Goal: Information Seeking & Learning: Check status

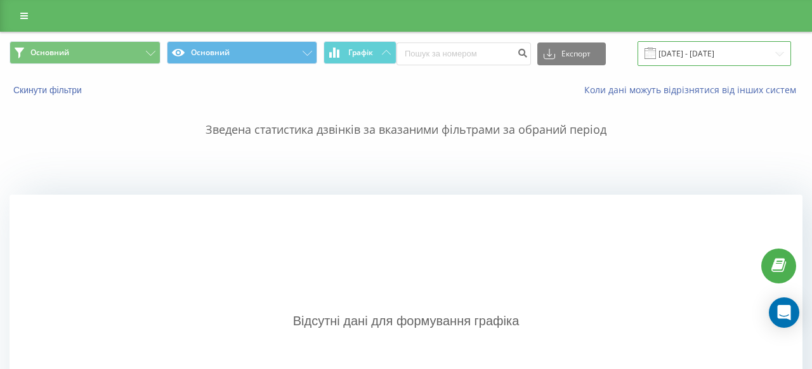
click at [683, 44] on input "18.09.2025 - 18.09.2025" at bounding box center [715, 53] width 154 height 25
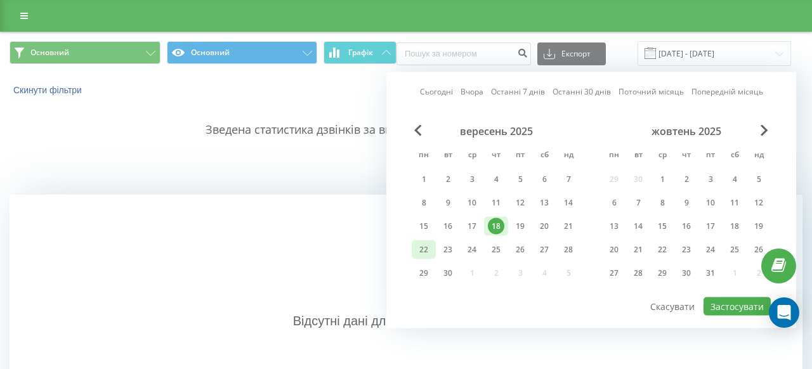
click at [426, 247] on div "22" at bounding box center [424, 250] width 16 height 16
click at [725, 301] on button "Застосувати" at bounding box center [737, 307] width 67 height 18
type input "[DATE] - [DATE]"
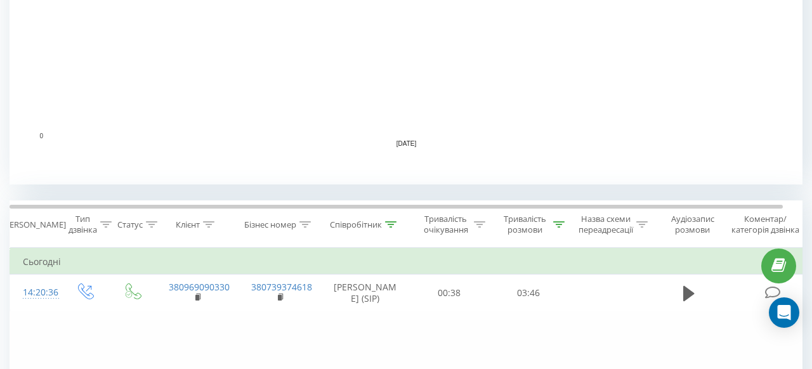
scroll to position [401, 0]
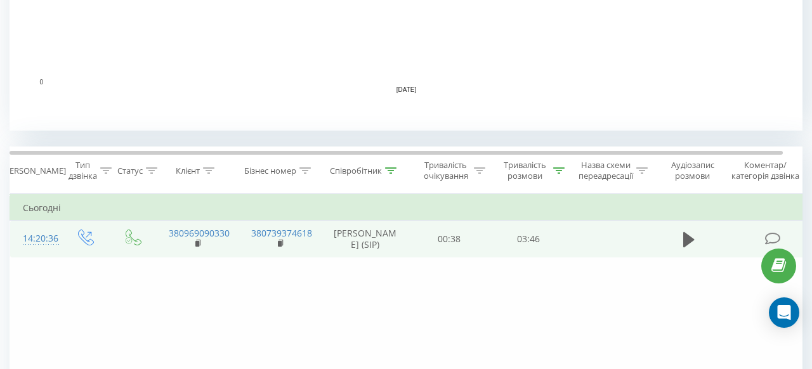
click at [698, 258] on td at bounding box center [689, 239] width 76 height 37
click at [686, 247] on icon at bounding box center [688, 239] width 11 height 15
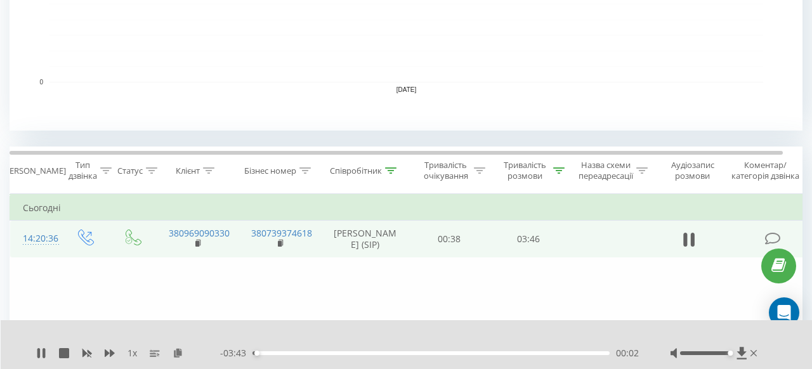
drag, startPoint x: 706, startPoint y: 351, endPoint x: 747, endPoint y: 351, distance: 41.2
click at [747, 351] on div at bounding box center [715, 353] width 89 height 13
click at [137, 355] on div "1 x" at bounding box center [128, 353] width 184 height 13
click at [117, 360] on div "1 x - 03:39 00:06 00:06" at bounding box center [407, 344] width 812 height 49
click at [135, 357] on span "1 x" at bounding box center [133, 353] width 10 height 13
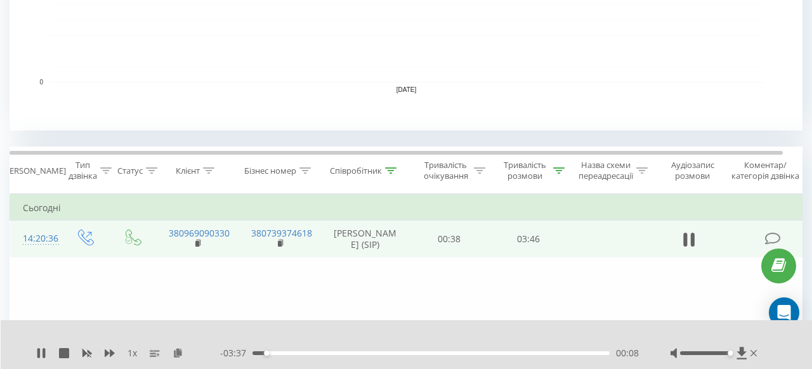
click at [136, 350] on span "1 x" at bounding box center [133, 353] width 10 height 13
click at [293, 353] on div "00:26" at bounding box center [430, 353] width 357 height 4
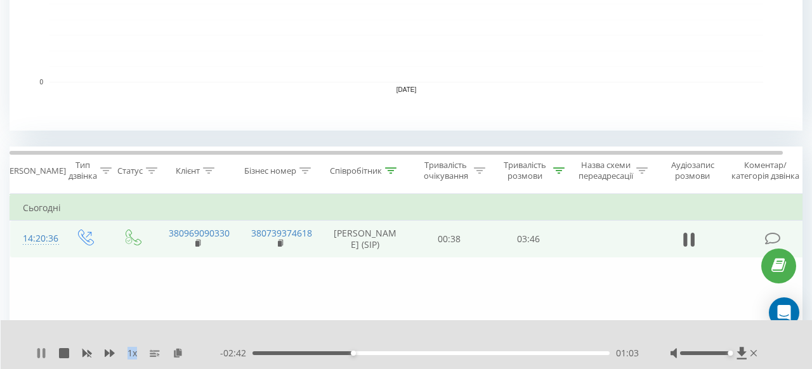
click at [44, 356] on icon at bounding box center [44, 353] width 3 height 10
click at [351, 352] on div "01:04" at bounding box center [353, 353] width 5 height 5
click at [41, 351] on icon at bounding box center [41, 353] width 8 height 10
click at [348, 352] on div "01:05" at bounding box center [430, 353] width 357 height 4
click at [44, 352] on icon at bounding box center [44, 353] width 3 height 10
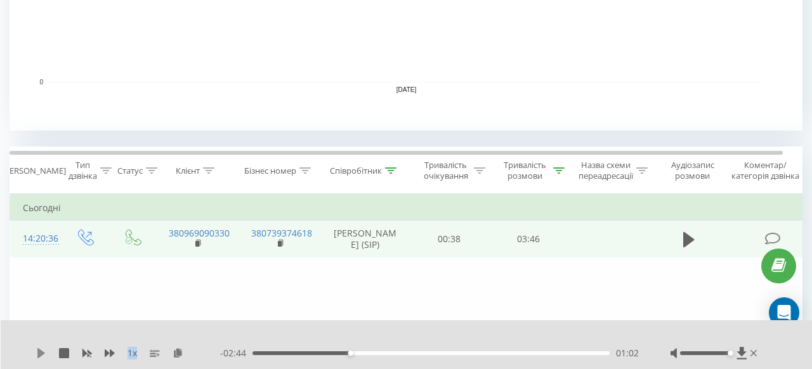
click at [42, 355] on icon at bounding box center [41, 353] width 8 height 10
click at [59, 251] on td "14:20:36" at bounding box center [35, 239] width 51 height 37
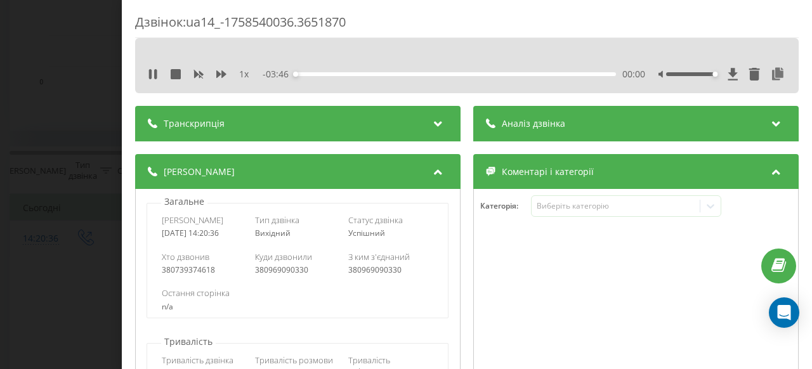
click at [232, 81] on div "1 x - 03:46 00:00 00:00" at bounding box center [467, 74] width 645 height 19
click at [244, 75] on span "1 x" at bounding box center [244, 74] width 10 height 13
click at [343, 70] on div "- 03:44 00:01 00:01" at bounding box center [454, 74] width 383 height 13
click at [735, 74] on icon at bounding box center [733, 74] width 11 height 13
click at [154, 70] on icon at bounding box center [153, 74] width 10 height 10
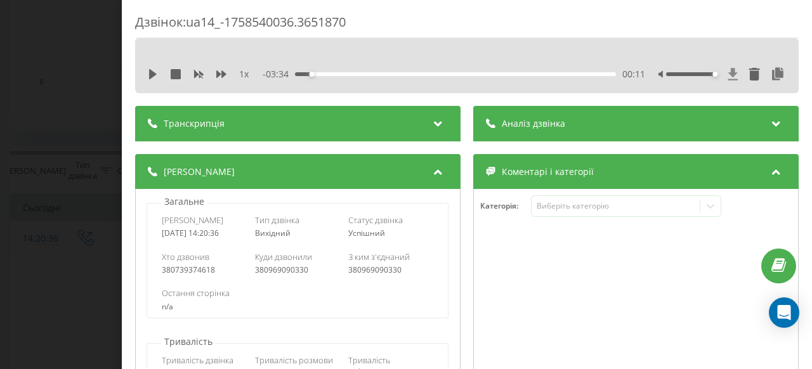
click at [728, 68] on icon at bounding box center [733, 74] width 11 height 13
